Goal: Task Accomplishment & Management: Manage account settings

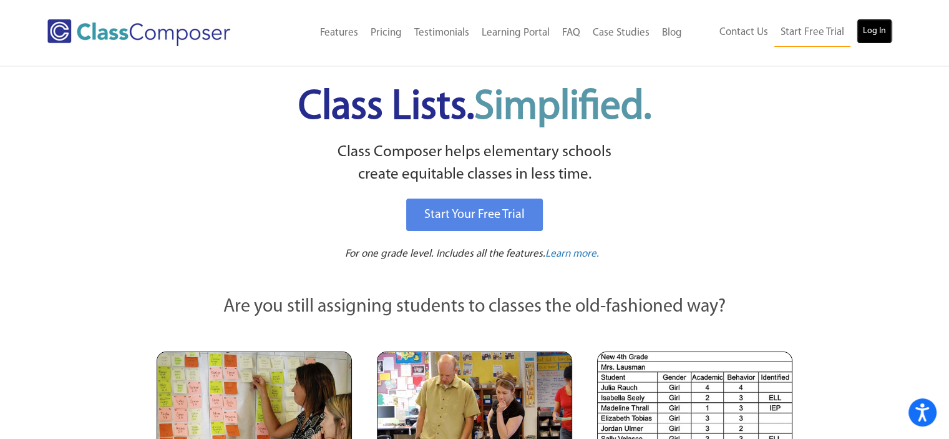
click at [858, 34] on link "Log In" at bounding box center [875, 31] width 36 height 25
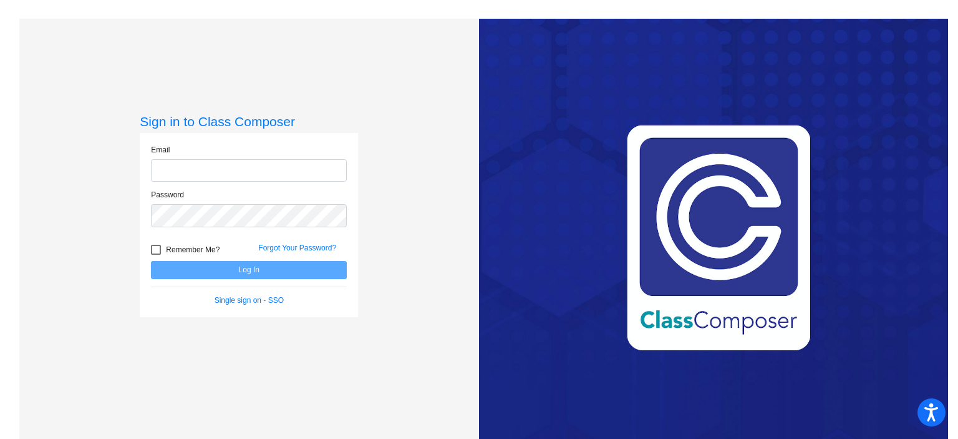
type input "[EMAIL_ADDRESS][DOMAIN_NAME]"
click at [256, 268] on button "Log In" at bounding box center [249, 270] width 196 height 18
